Goal: Information Seeking & Learning: Learn about a topic

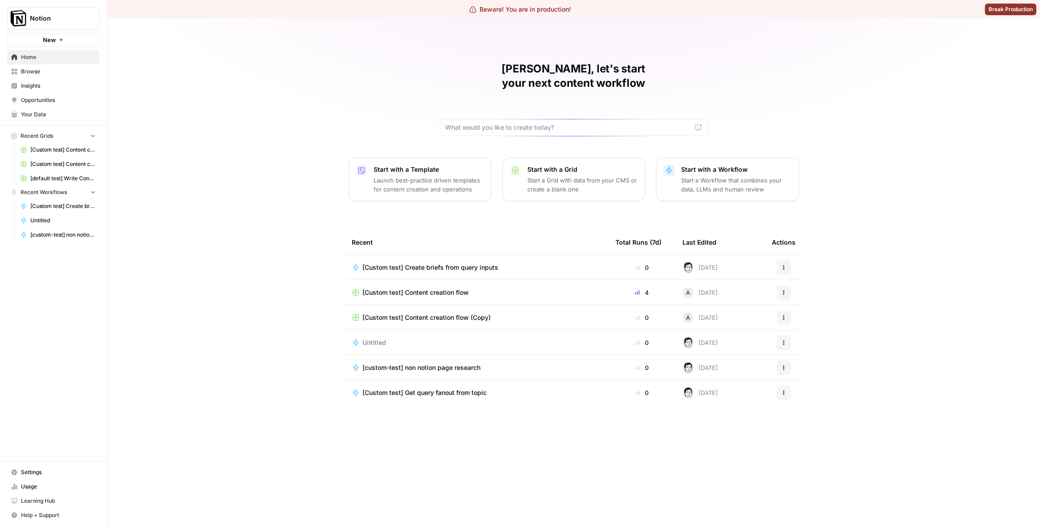
click at [73, 14] on span "Notion" at bounding box center [57, 18] width 54 height 9
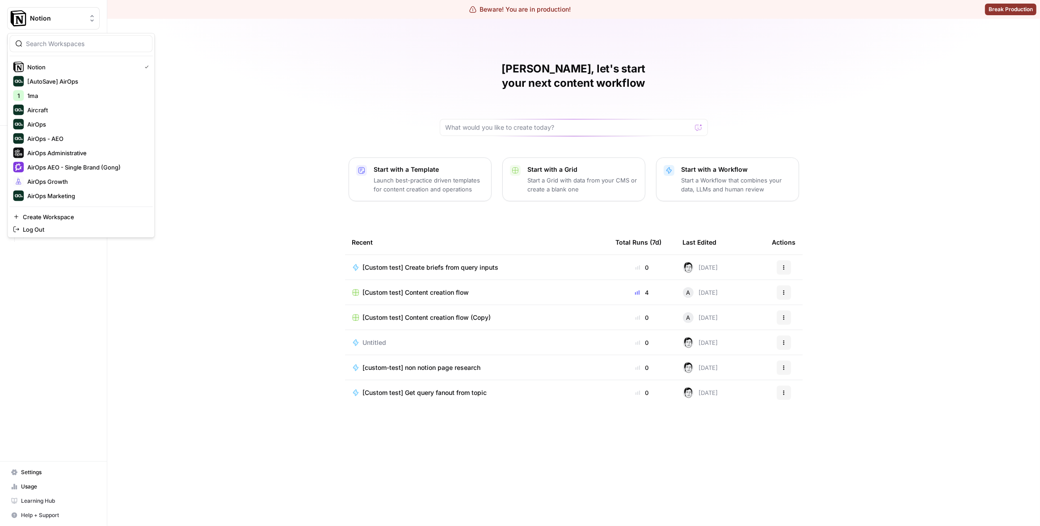
click at [57, 41] on input "search" at bounding box center [86, 43] width 121 height 9
type input "cart"
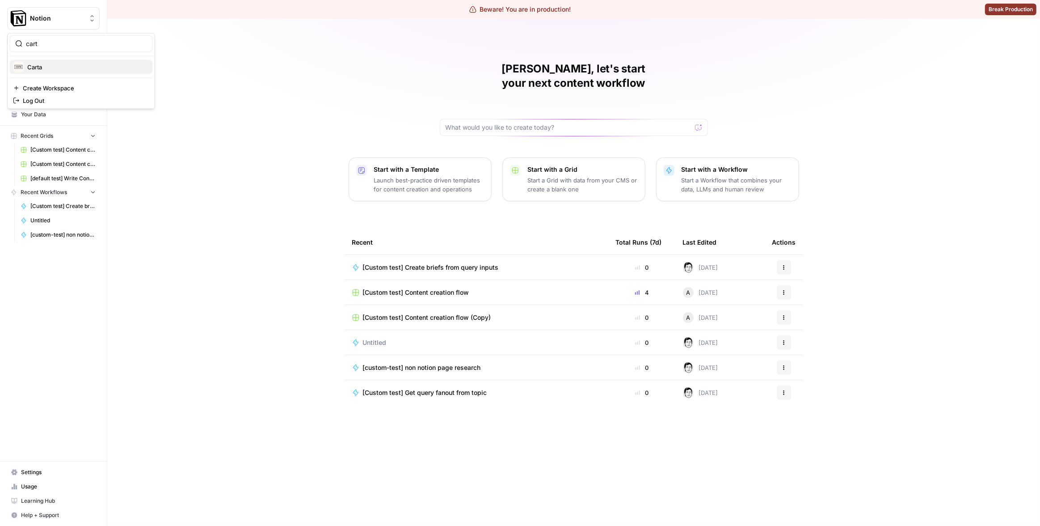
click at [60, 64] on span "Carta" at bounding box center [86, 67] width 118 height 9
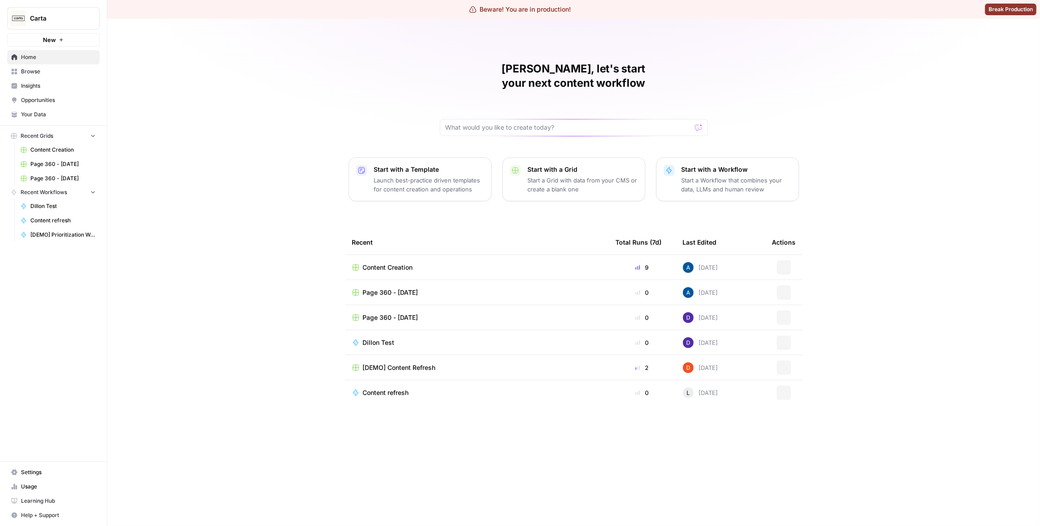
click at [206, 91] on div "Matias, let's start your next content workflow Start with a Template Launch bes…" at bounding box center [573, 272] width 933 height 507
click at [65, 88] on span "Insights" at bounding box center [58, 86] width 75 height 8
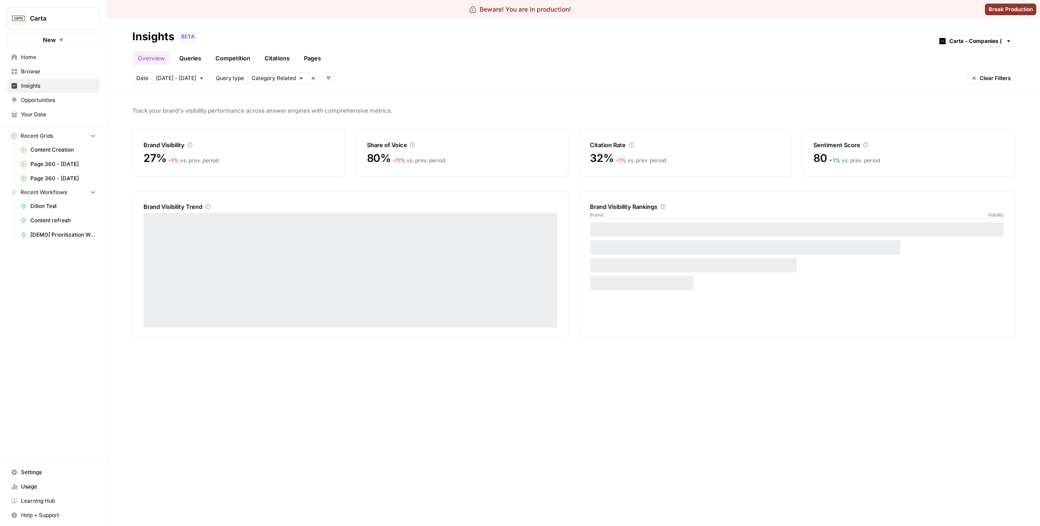
click at [322, 57] on link "Pages" at bounding box center [313, 58] width 28 height 14
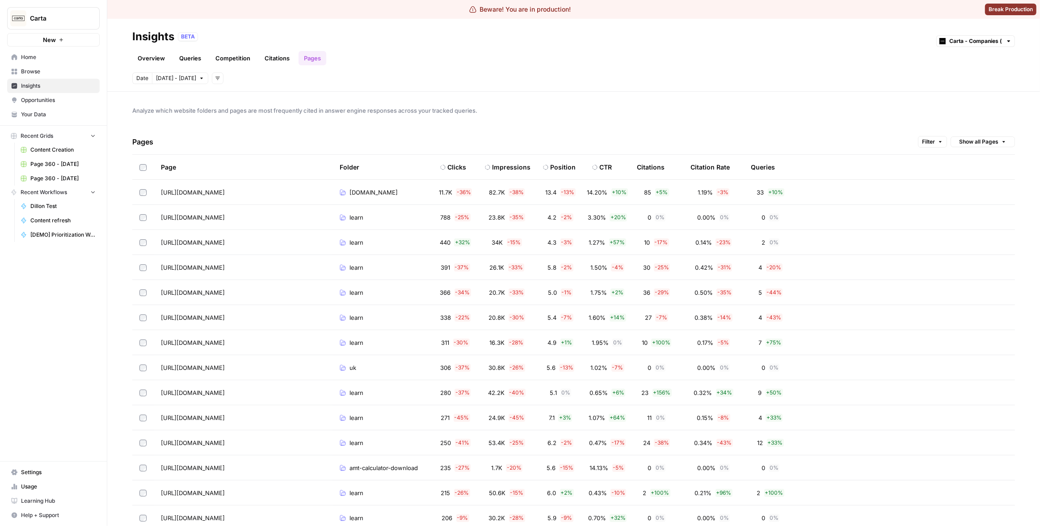
click at [928, 142] on span "Filter" at bounding box center [928, 142] width 13 height 8
click at [720, 181] on button "Add Filter" at bounding box center [779, 181] width 299 height 12
click at [696, 185] on input "text" at bounding box center [671, 181] width 75 height 9
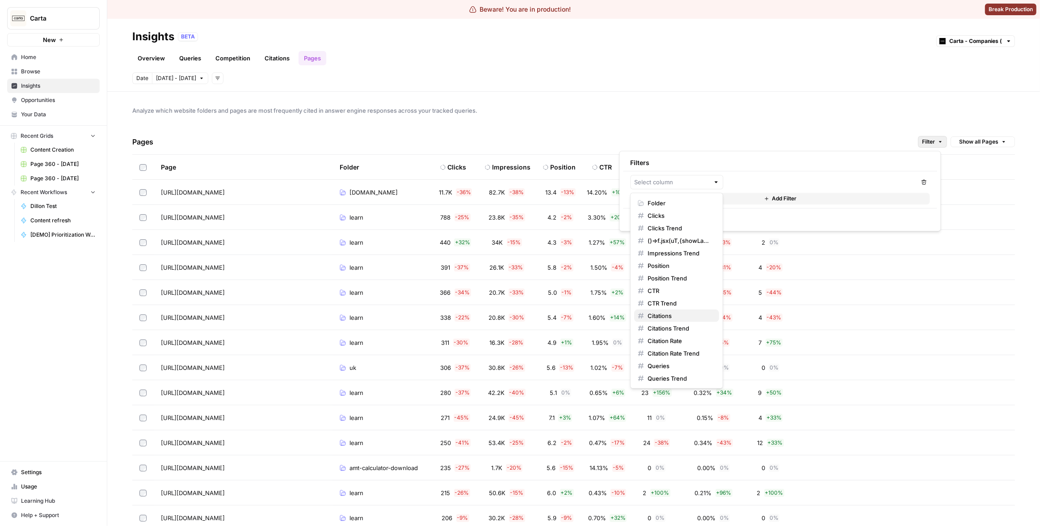
click at [674, 315] on span "Citations" at bounding box center [680, 315] width 64 height 9
type input "Citations"
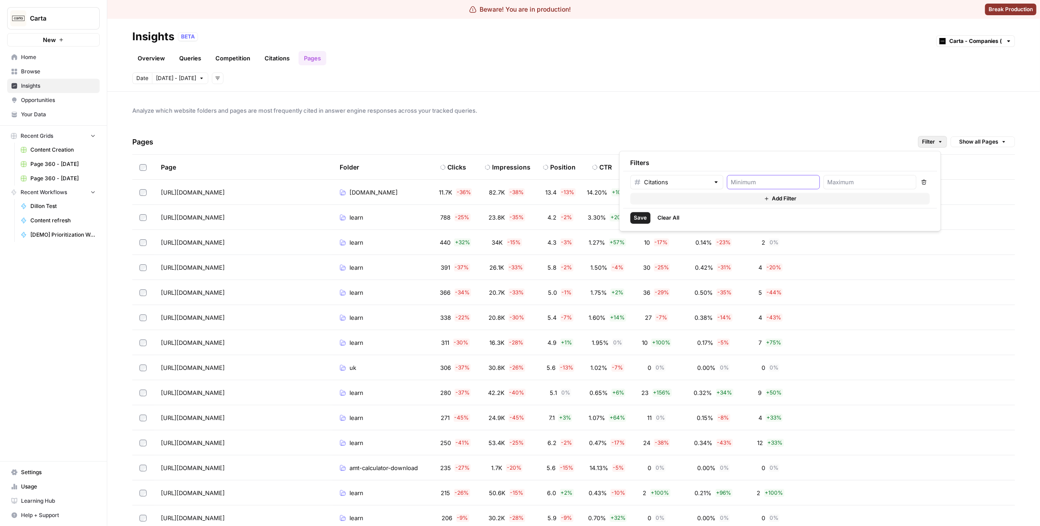
click at [758, 185] on input "number" at bounding box center [773, 181] width 85 height 9
type input "1"
click at [644, 221] on span "Save" at bounding box center [640, 218] width 13 height 8
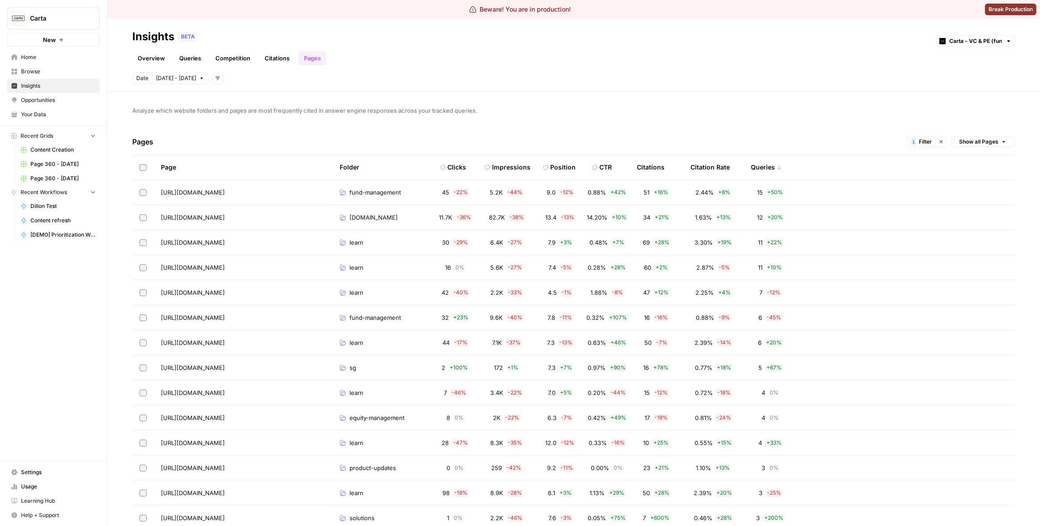
click at [919, 143] on span "Filter" at bounding box center [925, 142] width 13 height 8
click at [630, 215] on span "Save" at bounding box center [629, 218] width 13 height 8
click at [750, 13] on div "Beware! You are in production! Break Production" at bounding box center [520, 9] width 1040 height 19
click at [657, 136] on div "Pages 1 Filter Clear filters Show all Pages" at bounding box center [573, 141] width 883 height 25
click at [951, 145] on button "Show all Pages" at bounding box center [983, 141] width 64 height 11
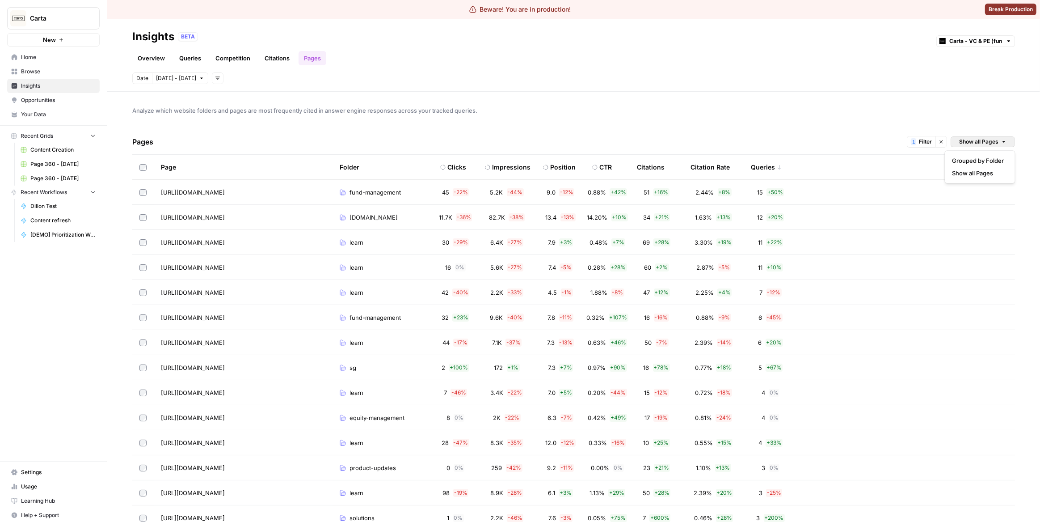
click at [926, 114] on span "Analyze which website folders and pages are most frequently cited in answer eng…" at bounding box center [573, 110] width 883 height 9
click at [912, 141] on span "1" at bounding box center [913, 141] width 3 height 7
click at [829, 180] on input "number" at bounding box center [859, 181] width 85 height 9
type input "2"
click at [791, 196] on button "Add Filter" at bounding box center [768, 199] width 299 height 12
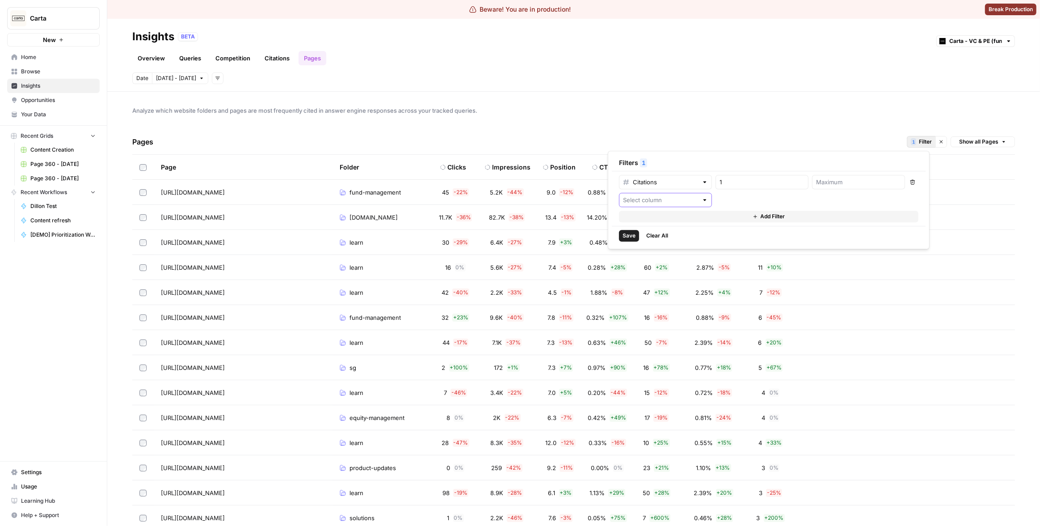
click at [684, 199] on input "text" at bounding box center [660, 199] width 75 height 9
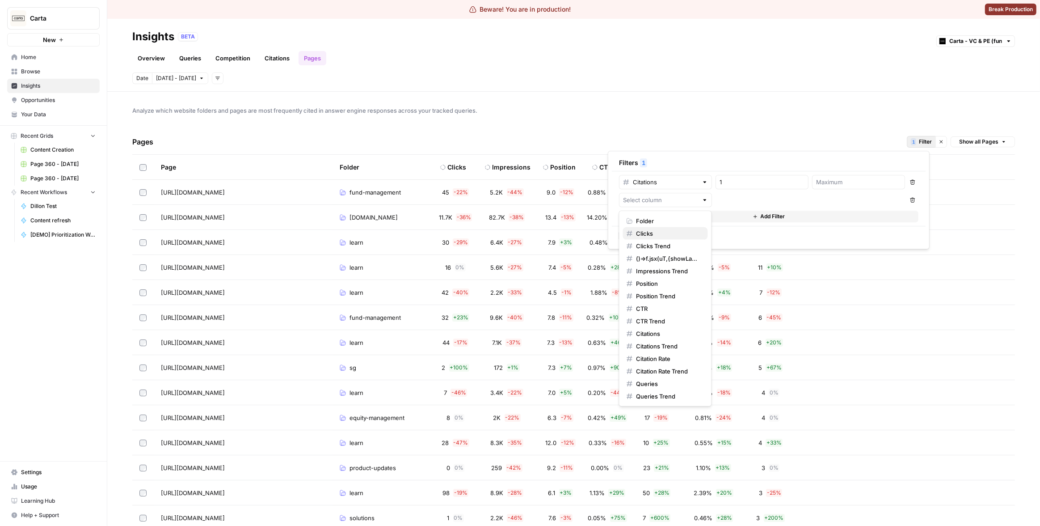
click at [666, 231] on span "Clicks" at bounding box center [668, 233] width 64 height 9
type input "Clicks"
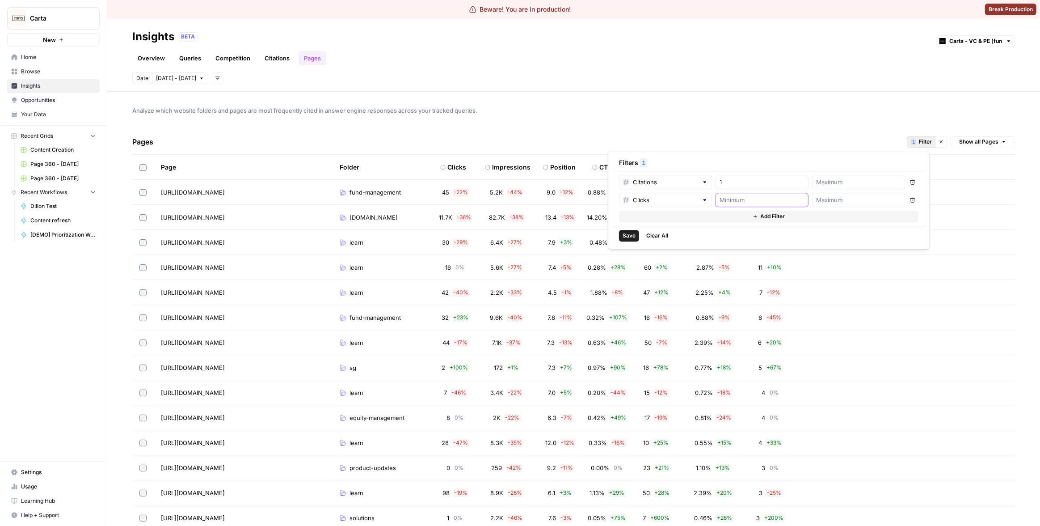
click at [751, 197] on input "number" at bounding box center [762, 199] width 85 height 9
type input "1"
click at [627, 236] on span "Save" at bounding box center [629, 236] width 13 height 8
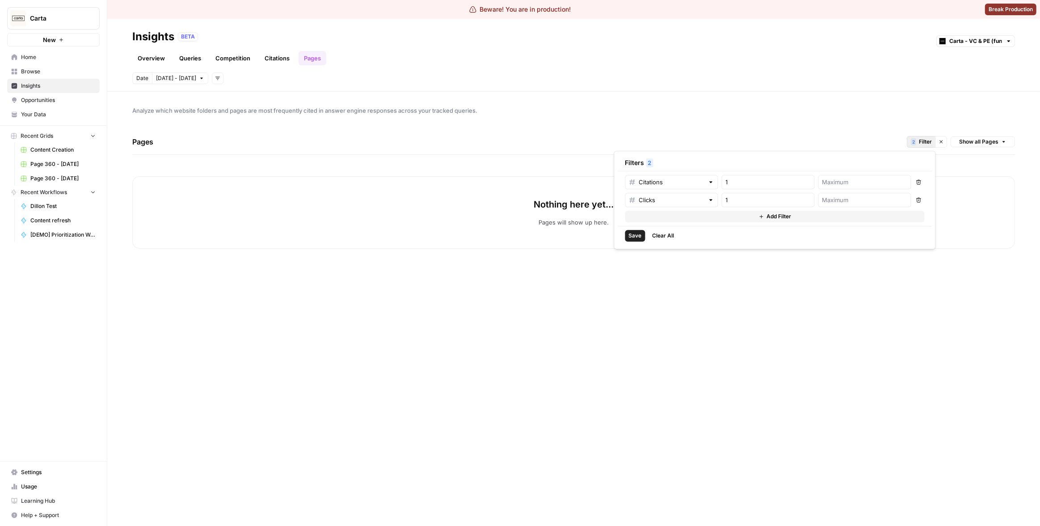
click at [916, 198] on icon "button" at bounding box center [918, 199] width 5 height 5
click at [637, 218] on span "Save" at bounding box center [635, 218] width 13 height 8
click at [635, 222] on button "Save" at bounding box center [635, 218] width 20 height 12
click at [635, 220] on span "Save" at bounding box center [635, 218] width 13 height 8
click at [633, 220] on span "Save" at bounding box center [635, 218] width 13 height 8
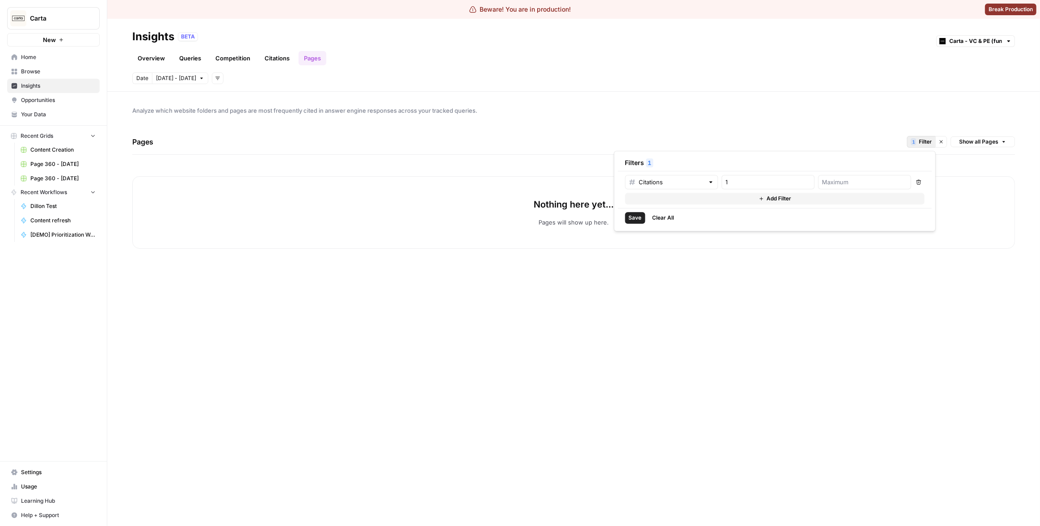
click at [761, 219] on div "Save Clear All" at bounding box center [775, 217] width 314 height 19
click at [993, 202] on div "Nothing here yet... Pages will show up here." at bounding box center [573, 212] width 883 height 72
click at [917, 143] on button "1 Filter" at bounding box center [921, 142] width 29 height 12
click at [798, 122] on div "Analyze which website folders and pages are most frequently cited in answer eng…" at bounding box center [573, 309] width 933 height 434
click at [628, 133] on div "Pages 1 Filter Clear filters Show all Pages" at bounding box center [573, 141] width 883 height 25
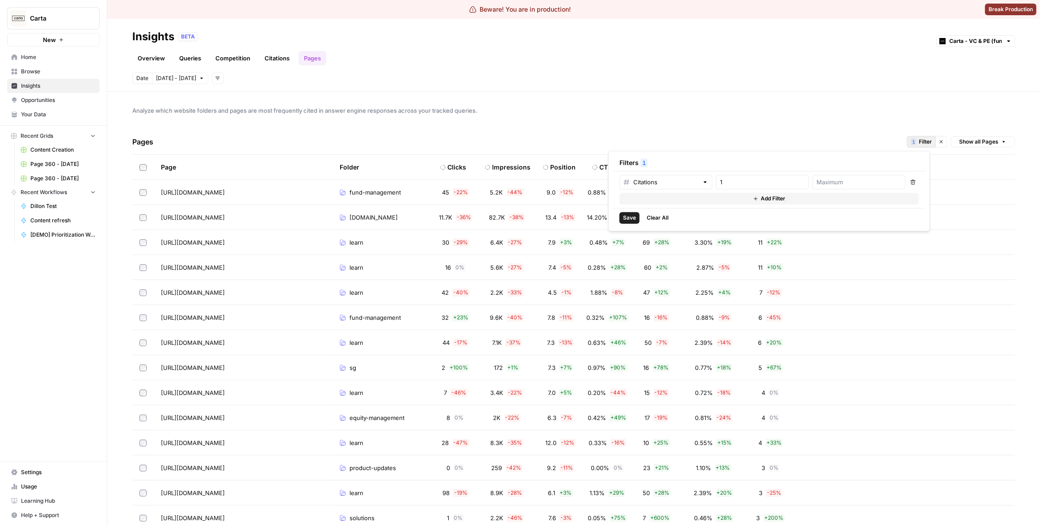
click at [920, 136] on button "1 Filter" at bounding box center [921, 142] width 29 height 12
click at [630, 215] on span "Save" at bounding box center [629, 218] width 13 height 8
click at [638, 215] on button "Save" at bounding box center [629, 218] width 20 height 12
click at [637, 215] on button "Save" at bounding box center [629, 218] width 20 height 12
click at [634, 218] on span "Save" at bounding box center [629, 218] width 13 height 8
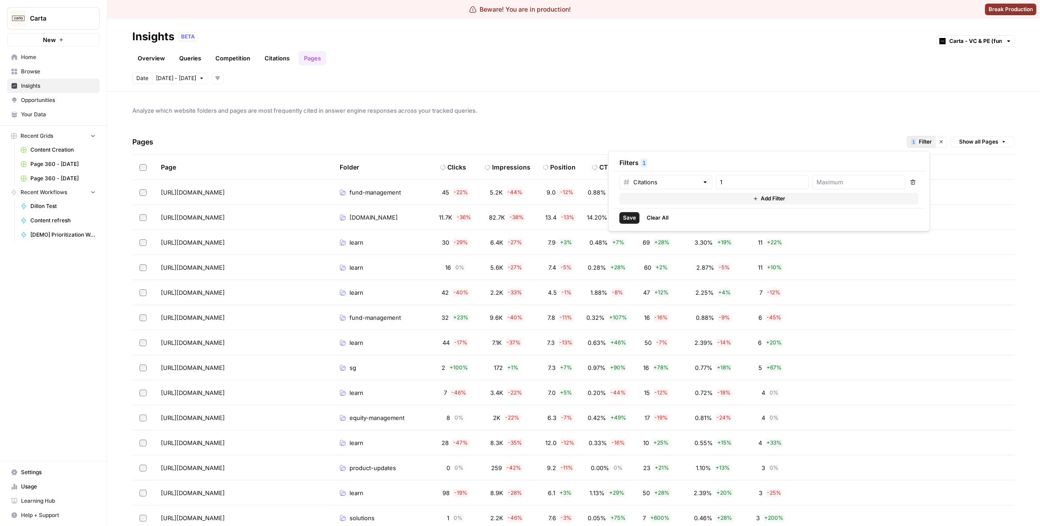
click at [673, 219] on div "Save Clear All" at bounding box center [769, 217] width 314 height 19
click at [669, 219] on button "Clear All" at bounding box center [657, 218] width 29 height 12
click at [680, 186] on div at bounding box center [676, 182] width 93 height 14
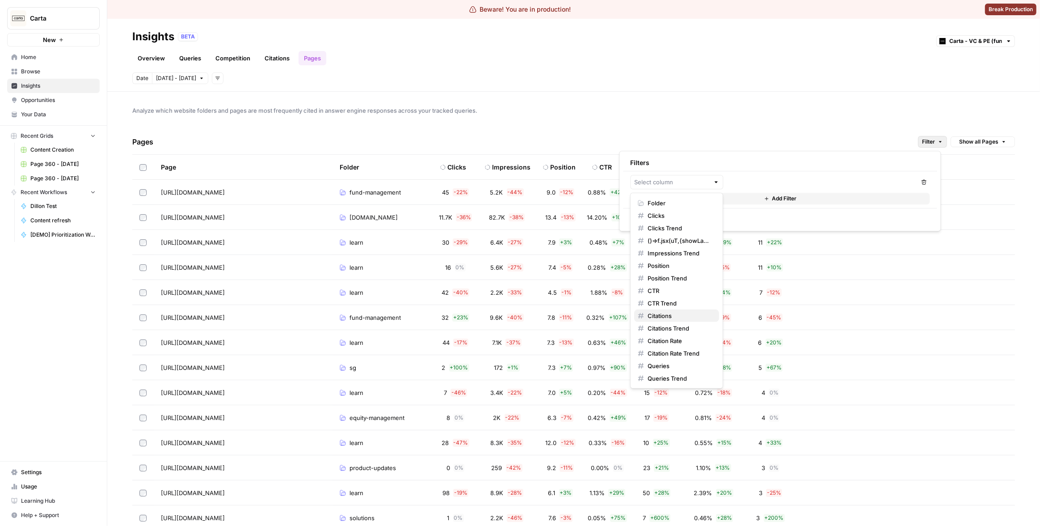
click at [673, 312] on span "Citations" at bounding box center [680, 315] width 64 height 9
type input "Citations"
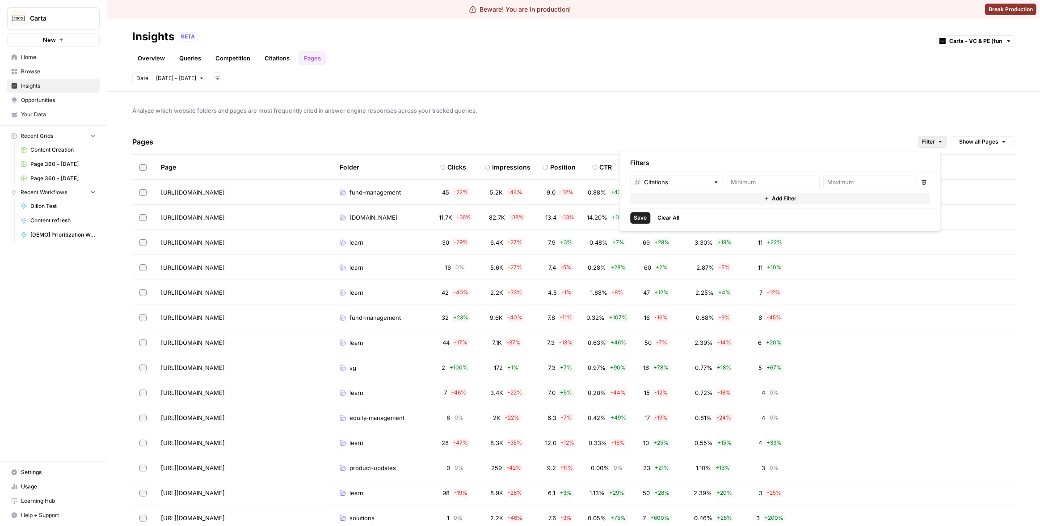
click at [754, 175] on div at bounding box center [773, 182] width 93 height 14
type input "1"
click at [641, 215] on span "Save" at bounding box center [640, 218] width 13 height 8
click at [835, 181] on input "number" at bounding box center [858, 181] width 85 height 9
click at [700, 117] on div "Analyze which website folders and pages are most frequently cited in answer eng…" at bounding box center [573, 309] width 933 height 434
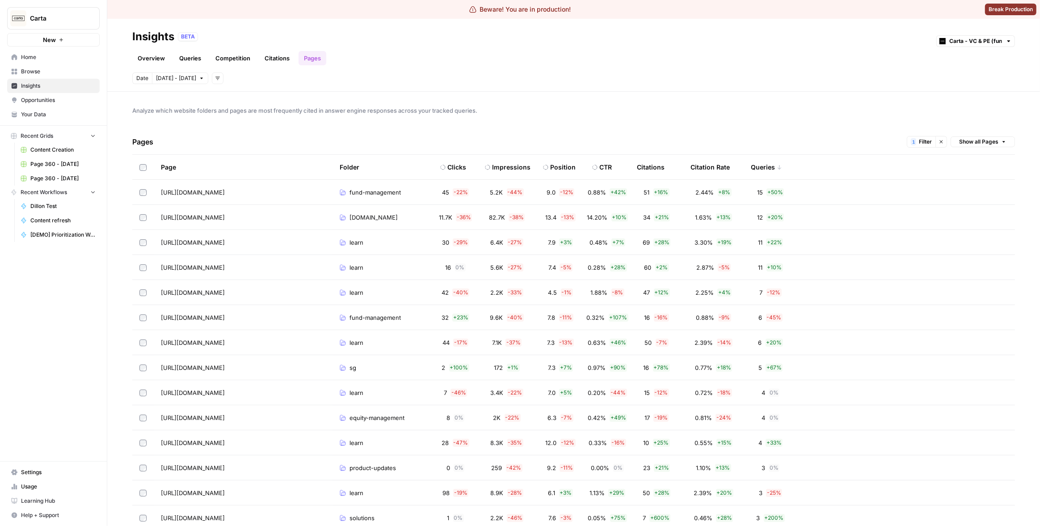
click at [919, 145] on span "Filter" at bounding box center [925, 142] width 13 height 8
click at [858, 186] on input "number" at bounding box center [859, 181] width 85 height 9
type input "40"
click at [629, 221] on span "Save" at bounding box center [629, 218] width 13 height 8
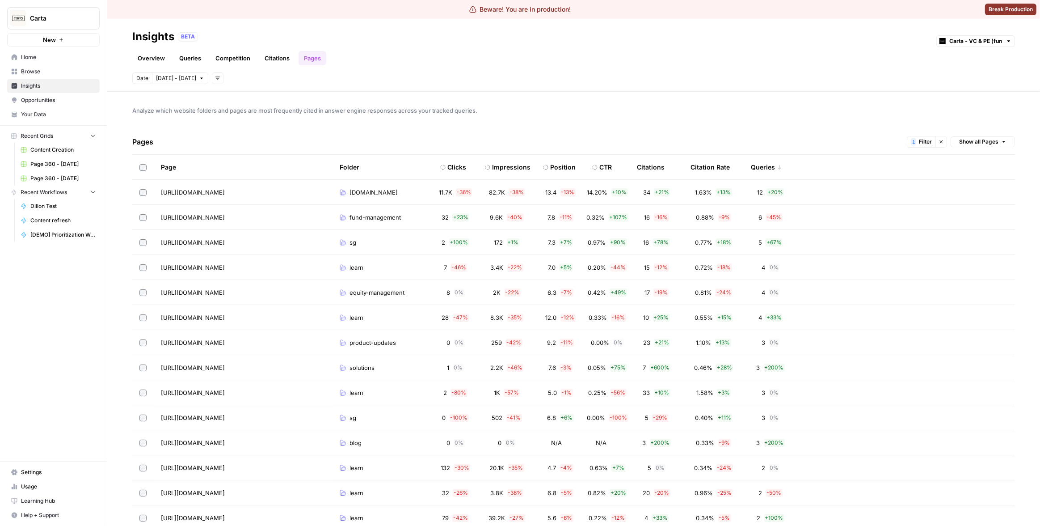
click at [670, 110] on span "Analyze which website folders and pages are most frequently cited in answer eng…" at bounding box center [573, 110] width 883 height 9
click at [912, 140] on button "1 Filter" at bounding box center [921, 142] width 29 height 12
click at [663, 129] on div "Pages 1 Filter Clear filters Show all Pages" at bounding box center [573, 141] width 883 height 25
click at [708, 72] on div "Date [DATE] - [DATE] Add filters" at bounding box center [573, 78] width 883 height 12
click at [912, 138] on span "1" at bounding box center [913, 141] width 3 height 7
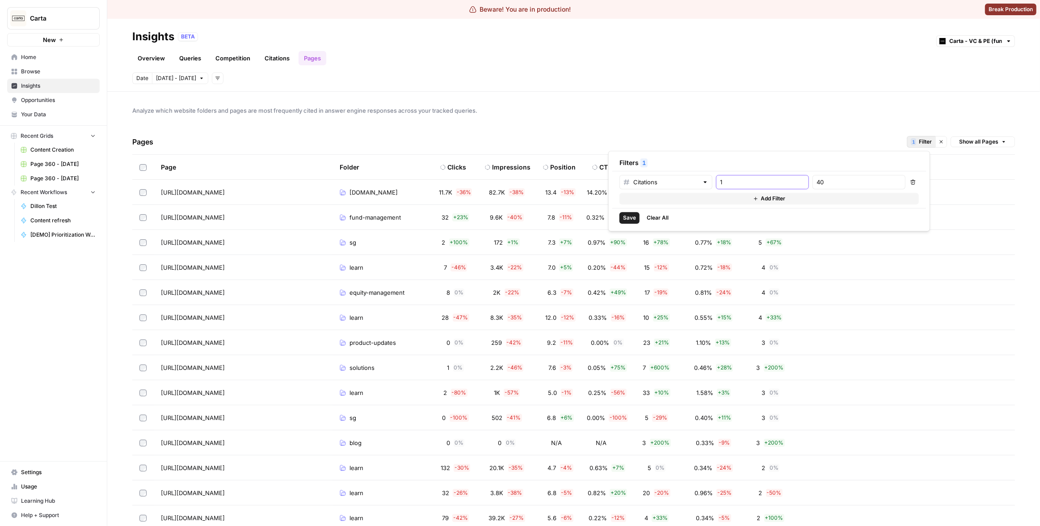
click at [737, 181] on input "1" at bounding box center [762, 181] width 85 height 9
type input "1"
click at [829, 184] on input "40" at bounding box center [859, 181] width 85 height 9
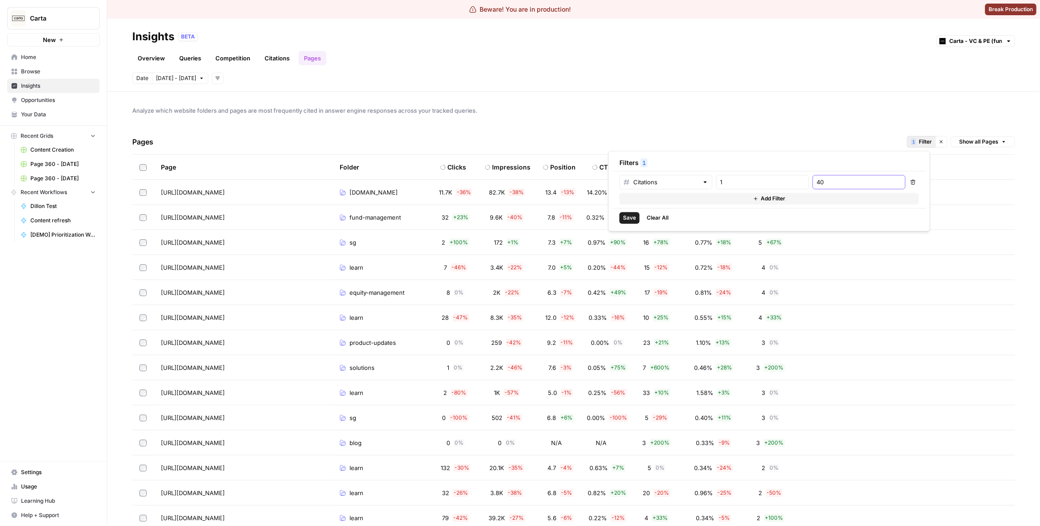
type input "4"
click at [683, 187] on div "Citations" at bounding box center [665, 182] width 93 height 14
click at [767, 163] on div "Filters 1" at bounding box center [769, 163] width 314 height 16
click at [737, 181] on input "1" at bounding box center [762, 181] width 85 height 9
click at [635, 217] on span "Save" at bounding box center [629, 218] width 13 height 8
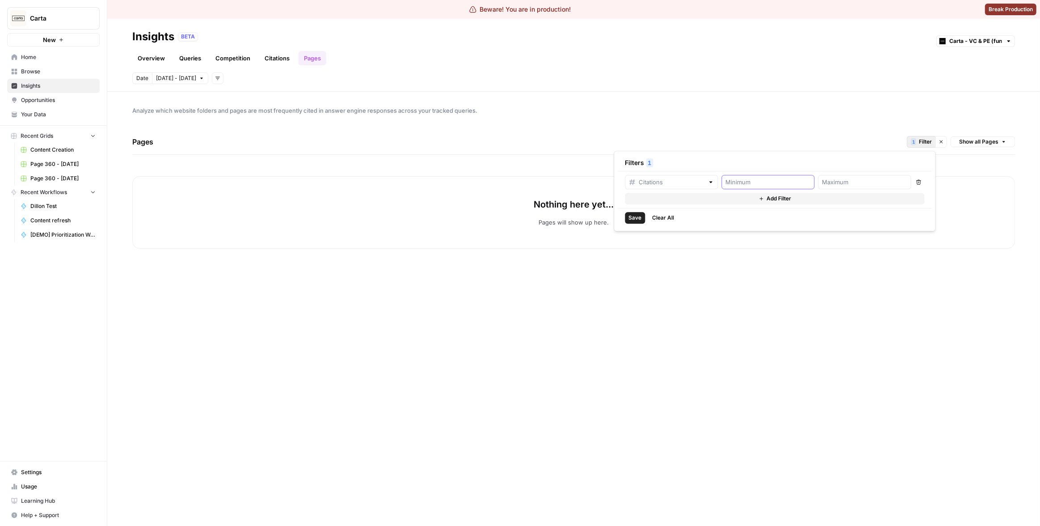
click at [737, 184] on input "number" at bounding box center [768, 181] width 85 height 9
type input "1"
click at [661, 185] on input "text" at bounding box center [671, 181] width 65 height 9
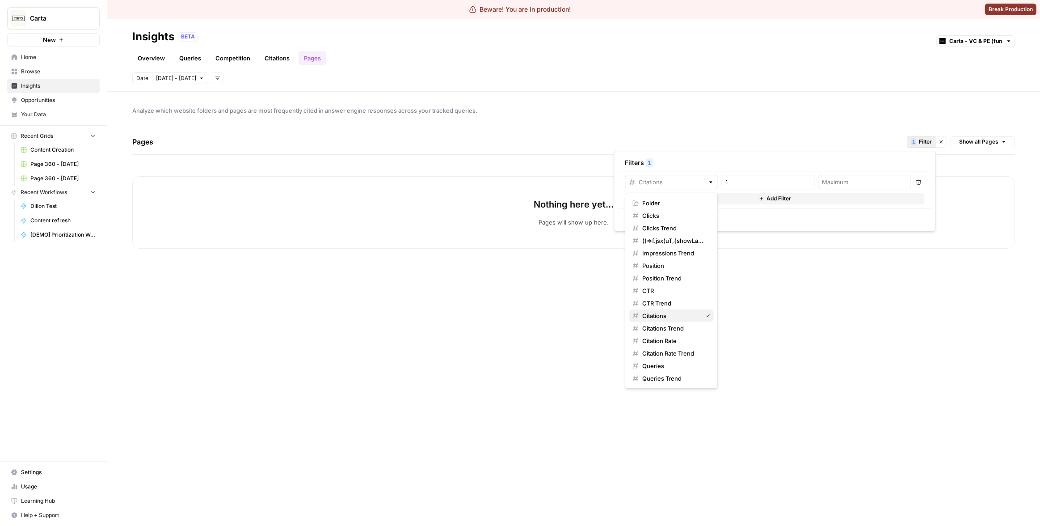
click at [659, 316] on span "Citations" at bounding box center [670, 315] width 56 height 9
type input "Citations"
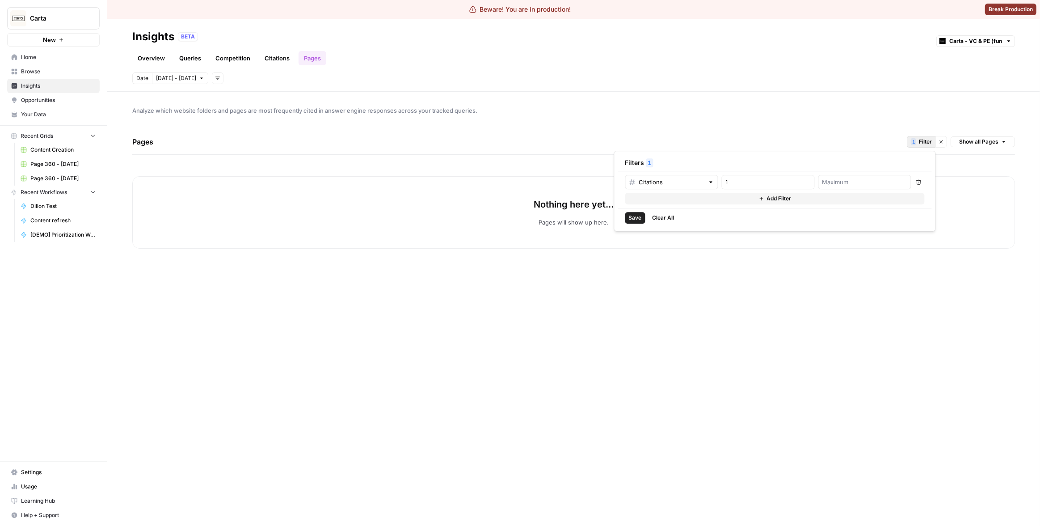
click at [636, 214] on span "Save" at bounding box center [635, 218] width 13 height 8
click at [752, 179] on input "1" at bounding box center [768, 181] width 85 height 9
click at [642, 106] on span "Analyze which website folders and pages are most frequently cited in answer eng…" at bounding box center [573, 110] width 883 height 9
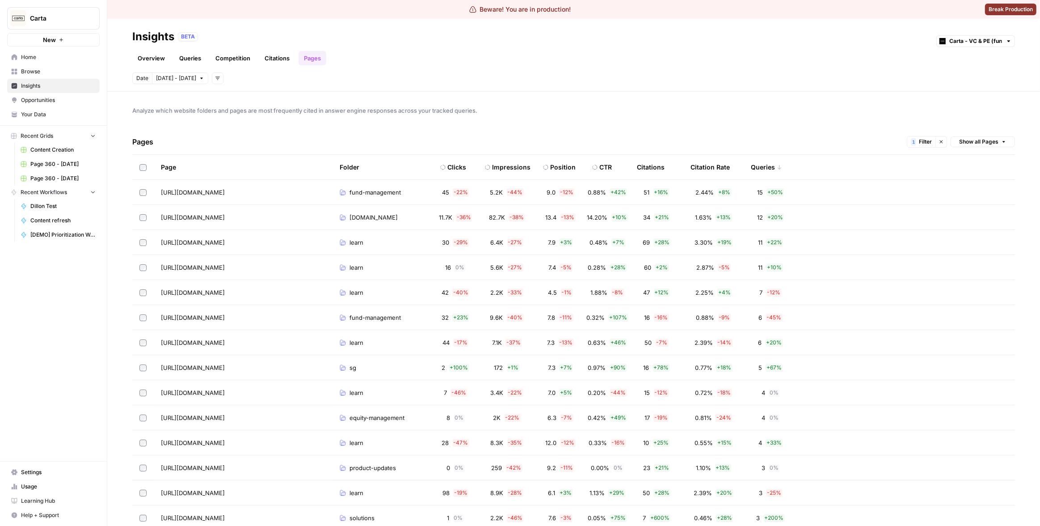
click at [927, 141] on button "1 Filter" at bounding box center [921, 142] width 29 height 12
click at [623, 219] on span "Save" at bounding box center [629, 218] width 13 height 8
click at [761, 174] on div "Citations 1 Remove Add Filter" at bounding box center [769, 189] width 314 height 37
click at [759, 178] on input "1" at bounding box center [762, 181] width 85 height 9
type input "0"
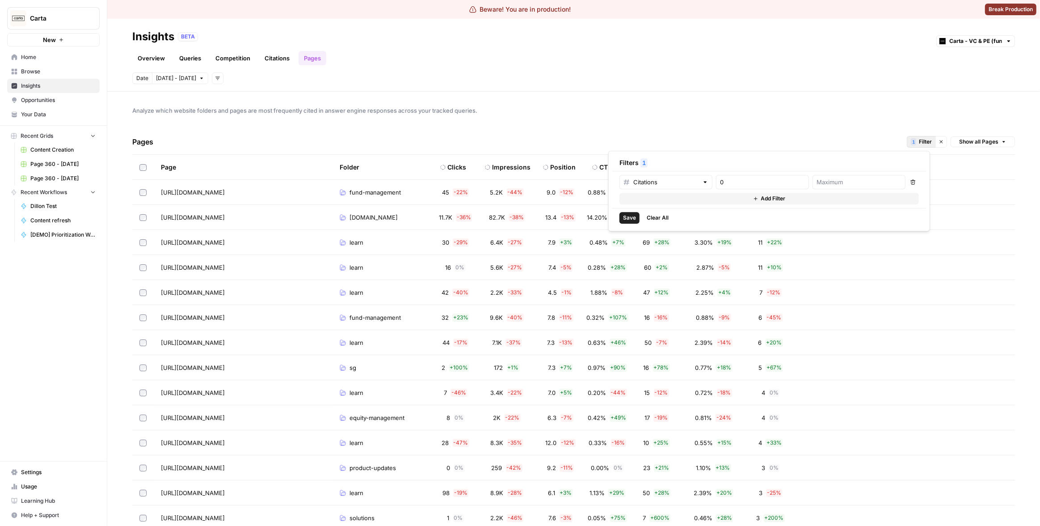
click at [636, 217] on button "Save" at bounding box center [629, 218] width 20 height 12
click at [748, 183] on input "0" at bounding box center [762, 181] width 85 height 9
type input "1"
click at [624, 220] on span "Save" at bounding box center [629, 218] width 13 height 8
click at [628, 218] on span "Save" at bounding box center [629, 218] width 13 height 8
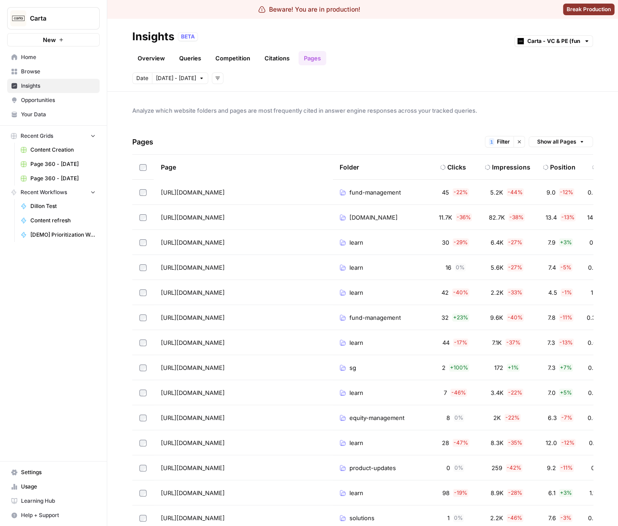
click at [500, 139] on span "Filter" at bounding box center [503, 142] width 13 height 8
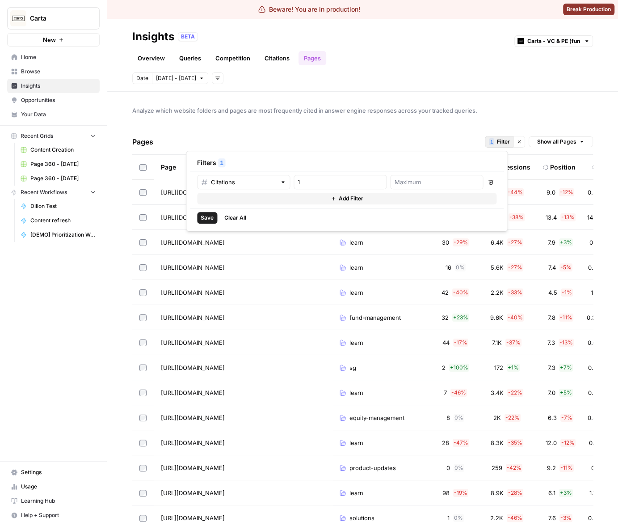
click at [194, 215] on div "Save Clear All" at bounding box center [347, 217] width 314 height 19
click at [200, 217] on button "Save" at bounding box center [207, 218] width 20 height 12
click at [310, 188] on div "1" at bounding box center [340, 182] width 93 height 14
type input "0"
click at [216, 216] on button "Save" at bounding box center [207, 218] width 20 height 12
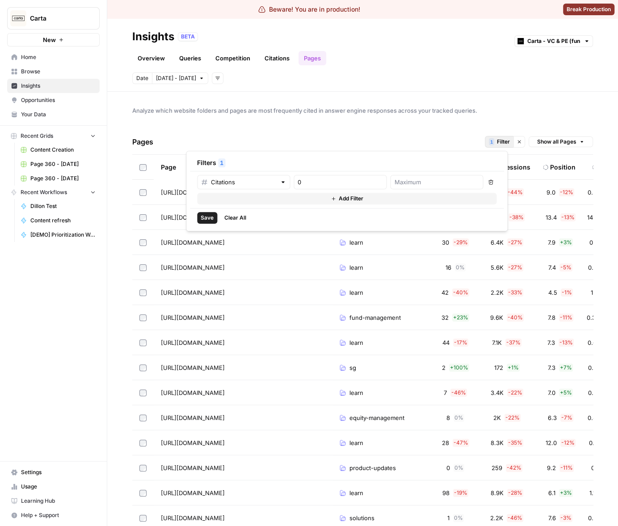
click at [211, 217] on span "Save" at bounding box center [207, 218] width 13 height 8
click at [153, 59] on link "Overview" at bounding box center [151, 58] width 38 height 14
